Goal: Information Seeking & Learning: Learn about a topic

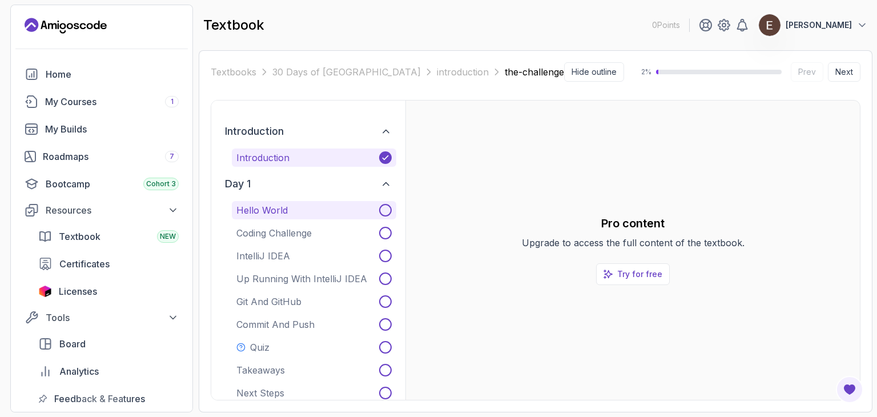
click at [322, 208] on button "Hello World" at bounding box center [314, 210] width 164 height 18
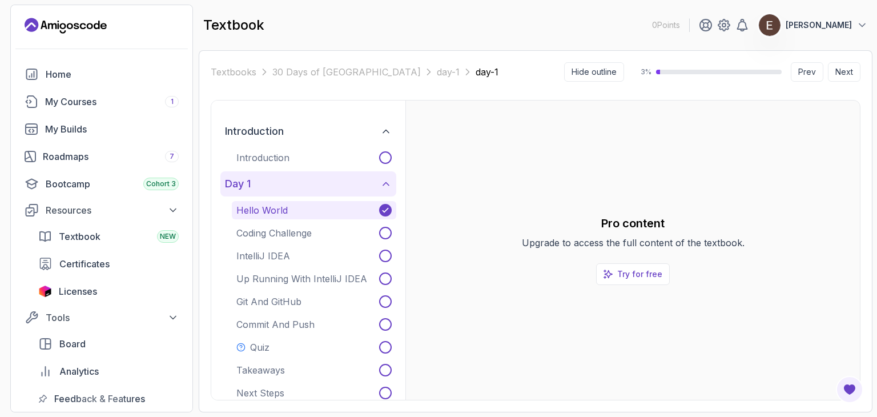
click at [387, 176] on button "day 1" at bounding box center [308, 183] width 176 height 25
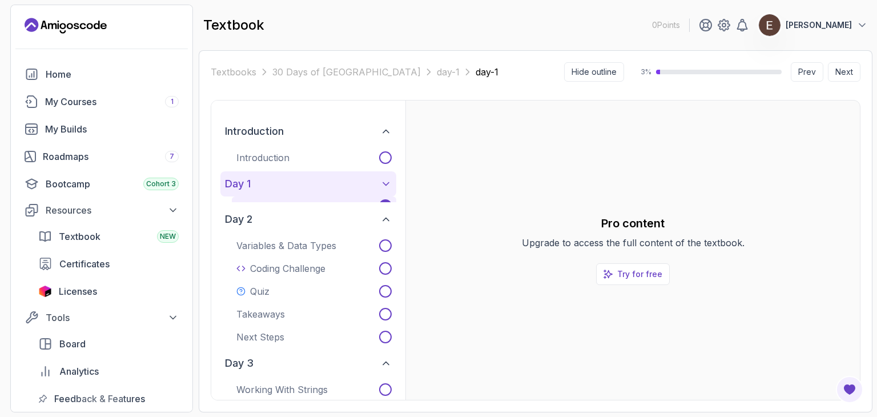
click at [387, 176] on button "day 1" at bounding box center [308, 183] width 176 height 25
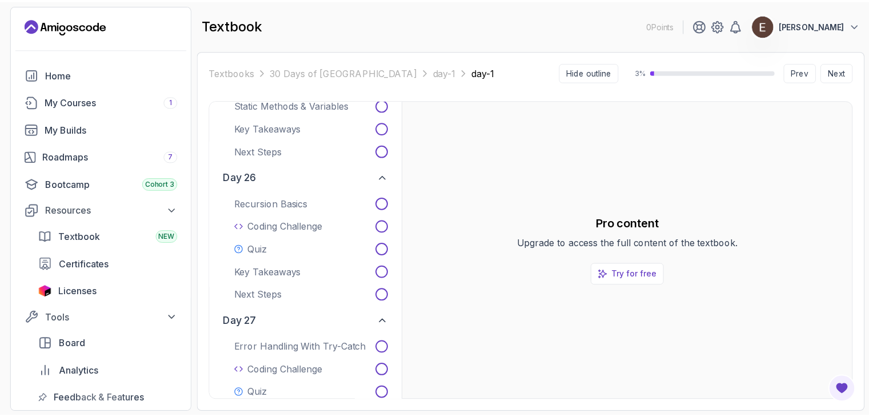
scroll to position [3919, 0]
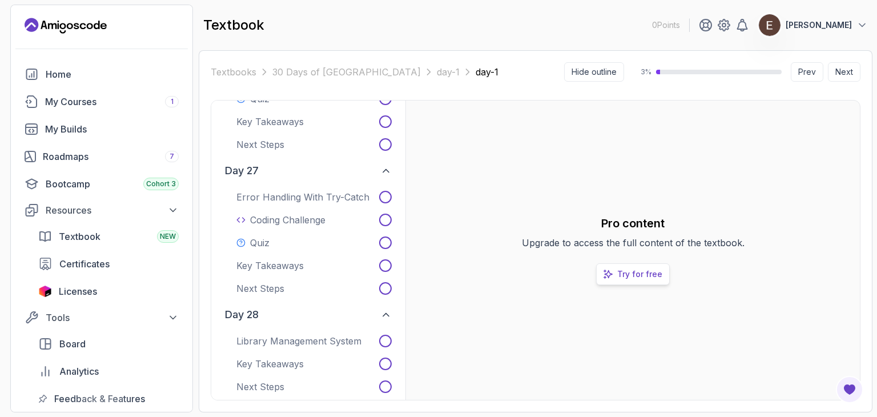
click at [649, 270] on p "Try for free" at bounding box center [639, 273] width 45 height 11
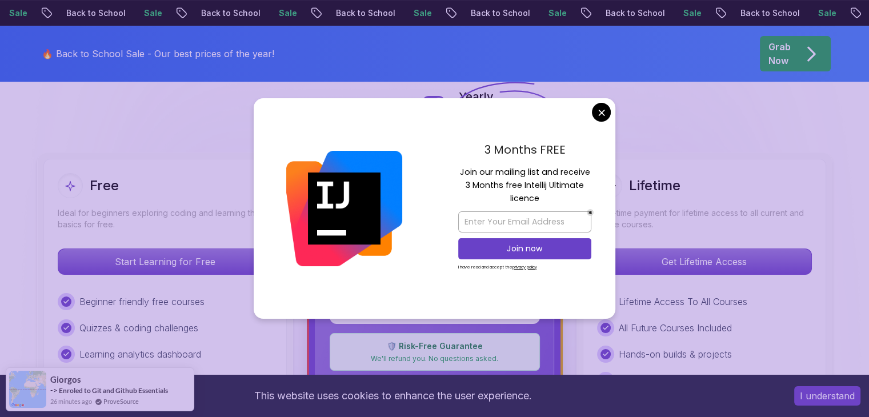
scroll to position [286, 0]
